Goal: Check status: Check status

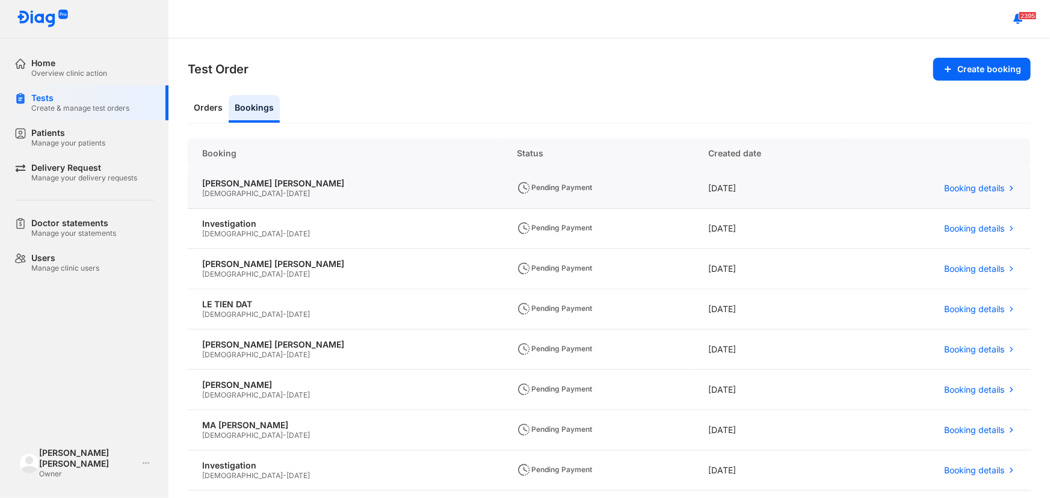
click at [266, 199] on div "NGUYỄN THỊ THÚY Female - 13/09/1983" at bounding box center [345, 188] width 315 height 40
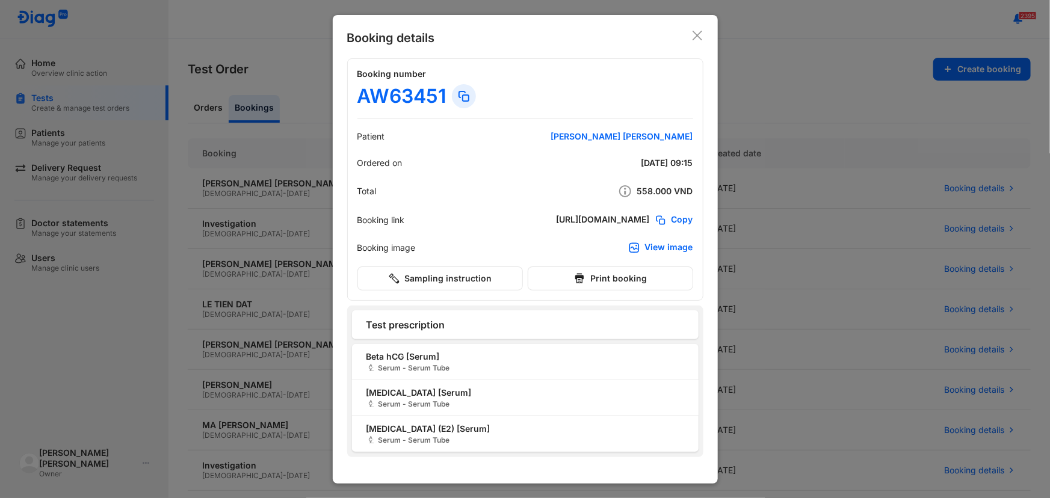
click at [712, 31] on div "Booking details Booking number AW63451 Patient NGUYỄN THỊ THÚY Ordered on 24/08…" at bounding box center [525, 249] width 385 height 469
click at [704, 32] on div "Booking details Booking number AW63451 Patient NGUYỄN THỊ THÚY Ordered on 24/08…" at bounding box center [525, 249] width 385 height 469
click at [63, 54] on div at bounding box center [525, 249] width 1050 height 498
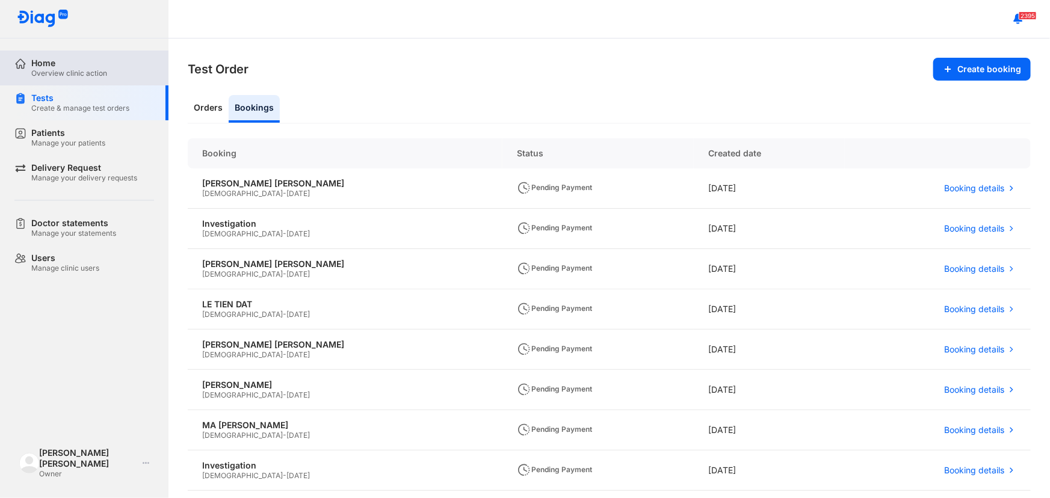
click at [61, 59] on div "Home" at bounding box center [69, 63] width 76 height 11
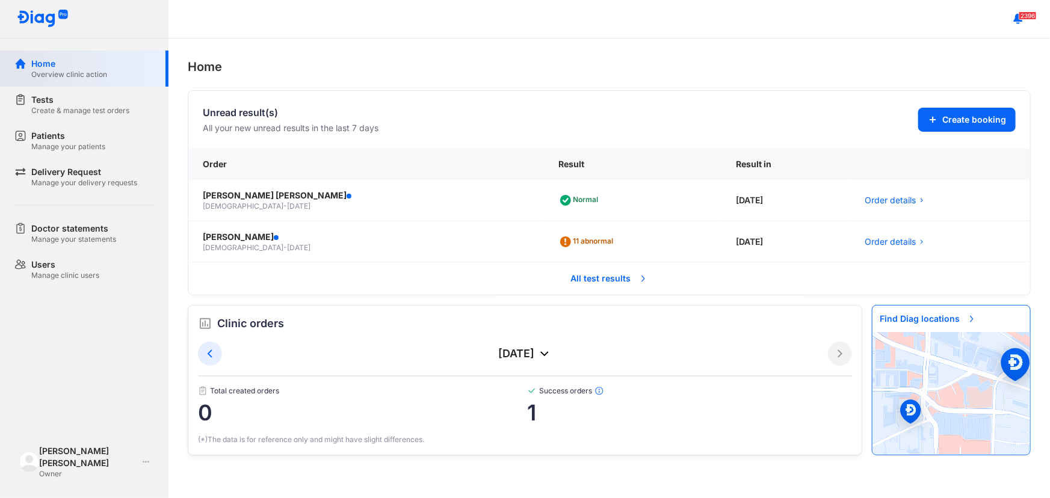
click at [61, 67] on div "Home" at bounding box center [69, 64] width 76 height 12
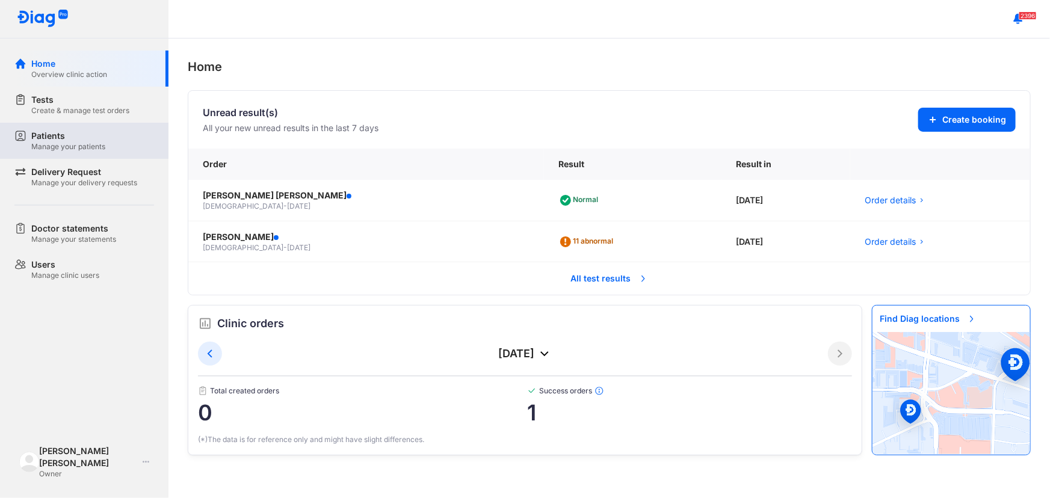
click at [43, 125] on div "Patients Manage your patients" at bounding box center [91, 141] width 154 height 36
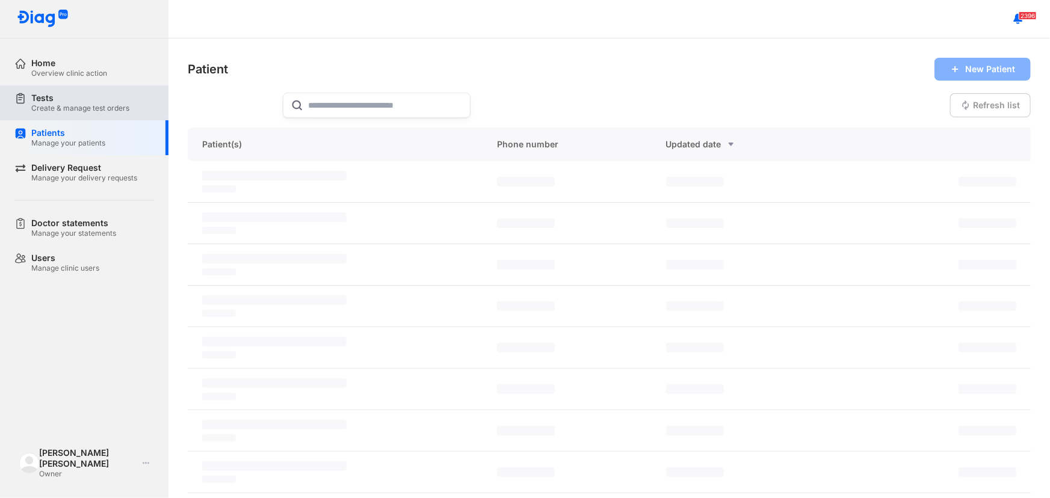
click at [46, 105] on div "Create & manage test orders" at bounding box center [80, 108] width 98 height 10
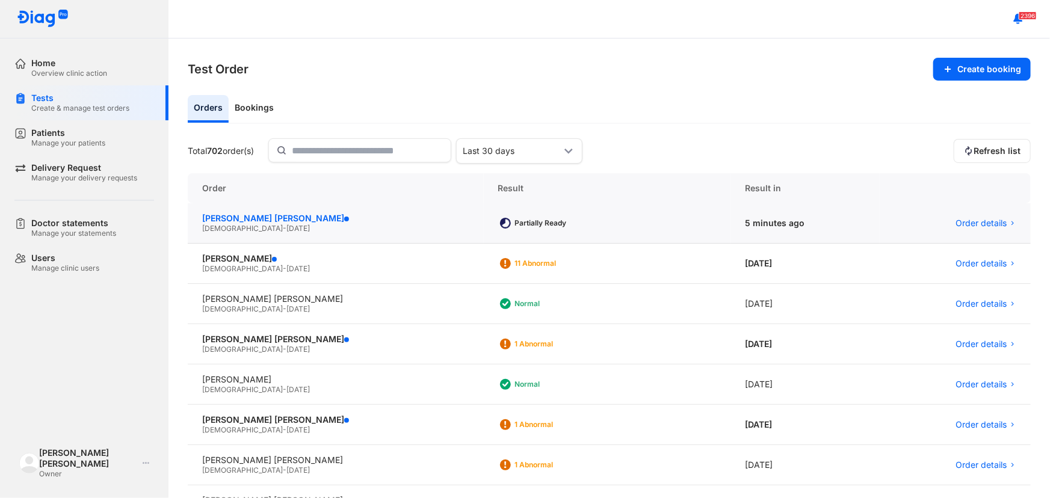
click at [266, 213] on div "NGUYỄN THỊ THÚY" at bounding box center [335, 218] width 267 height 11
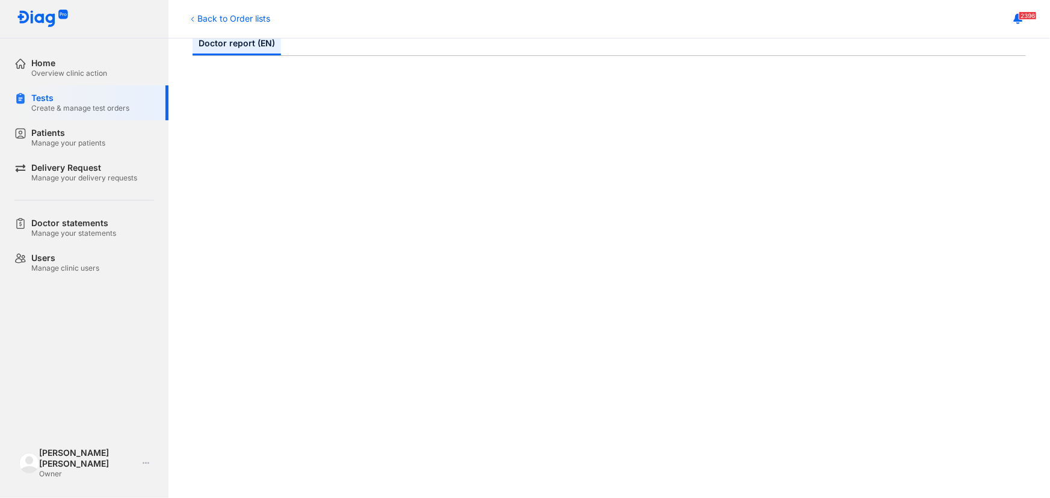
scroll to position [164, 0]
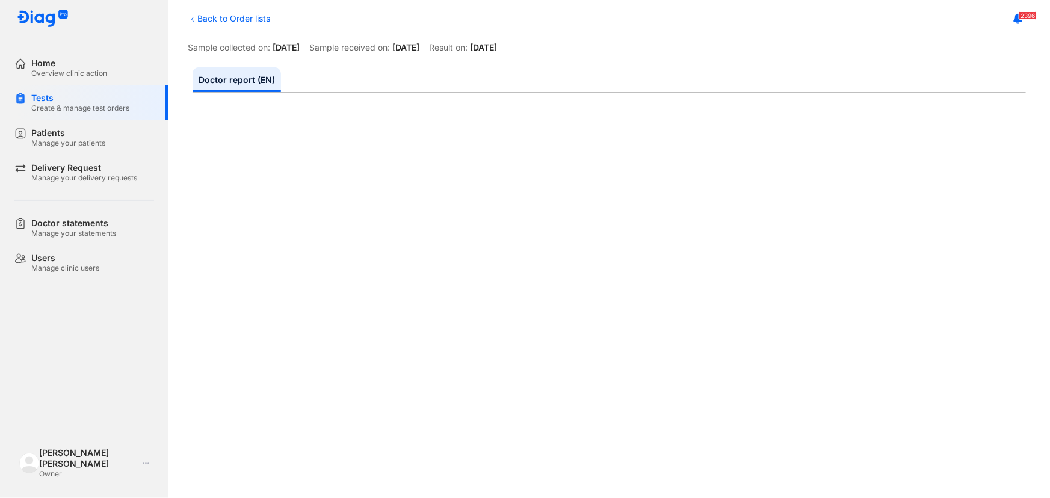
scroll to position [109, 0]
click at [193, 20] on icon at bounding box center [193, 19] width 10 height 10
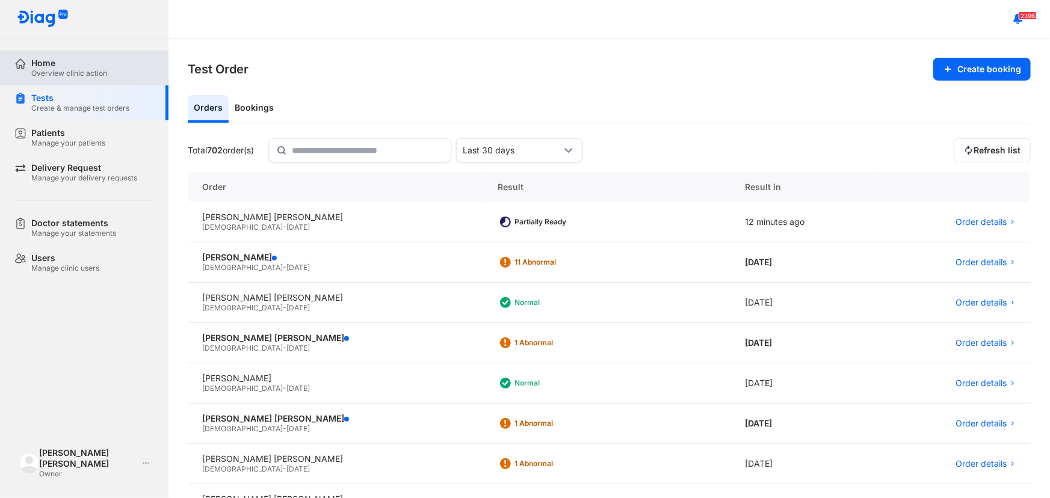
click at [56, 73] on div "Overview clinic action" at bounding box center [69, 74] width 76 height 10
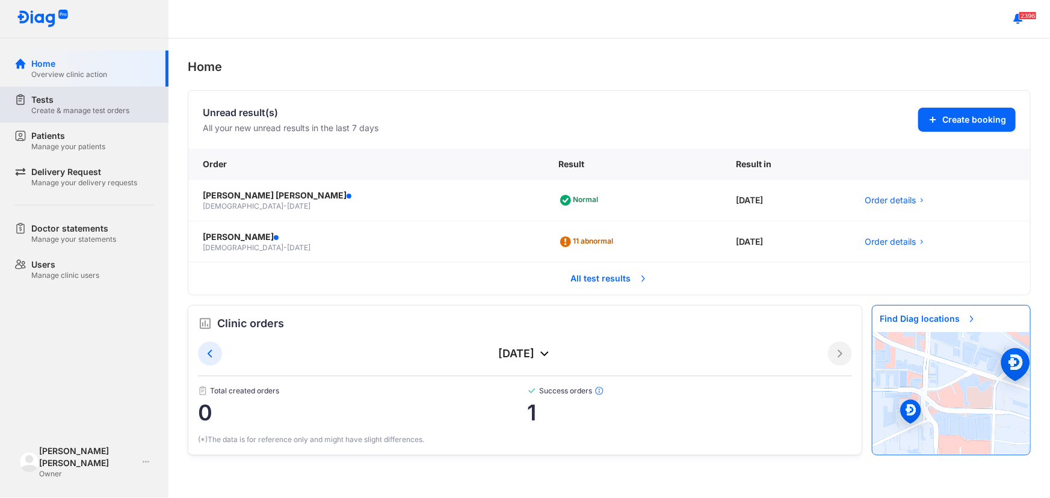
click at [52, 102] on div "Tests" at bounding box center [80, 100] width 98 height 12
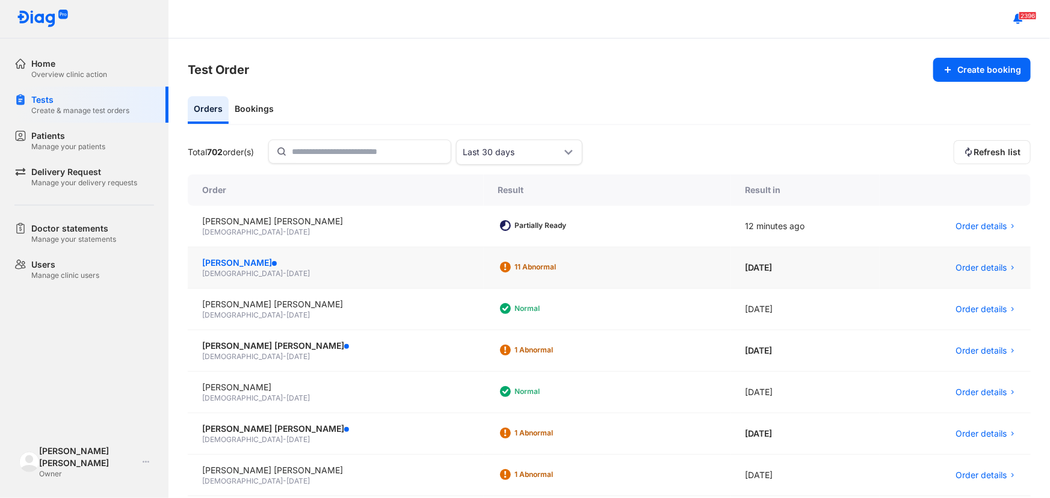
click at [259, 266] on div "[PERSON_NAME]" at bounding box center [335, 263] width 267 height 12
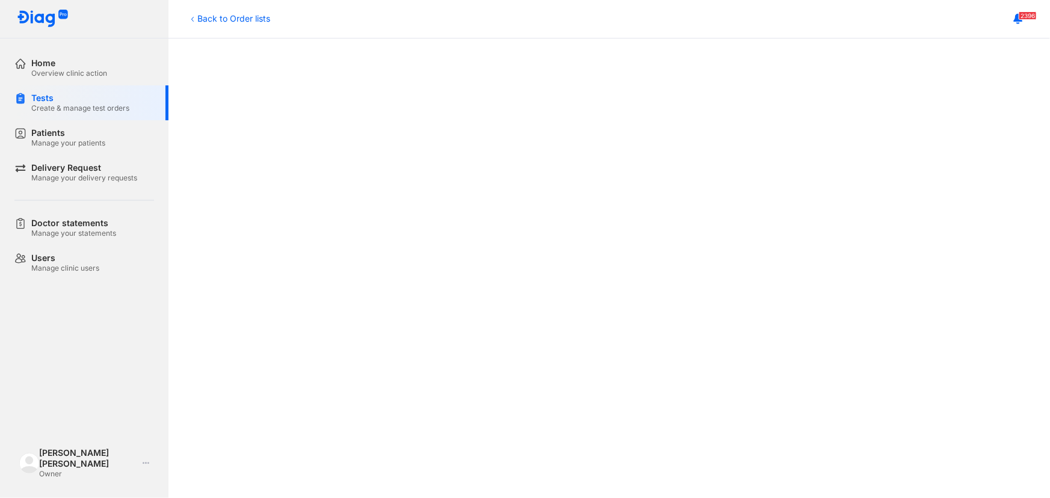
scroll to position [383, 0]
